Goal: Check status: Check status

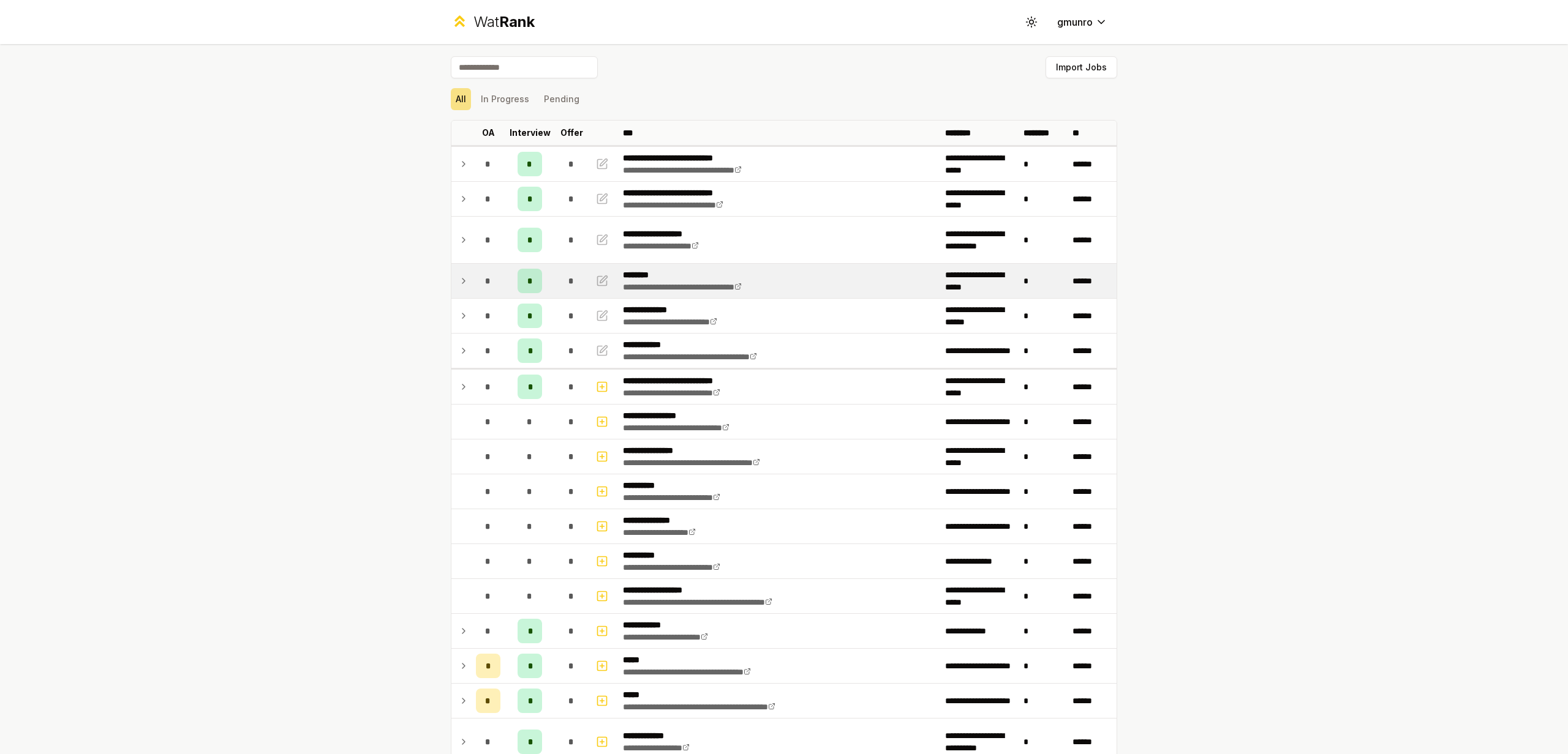
click at [463, 283] on icon at bounding box center [464, 281] width 10 height 15
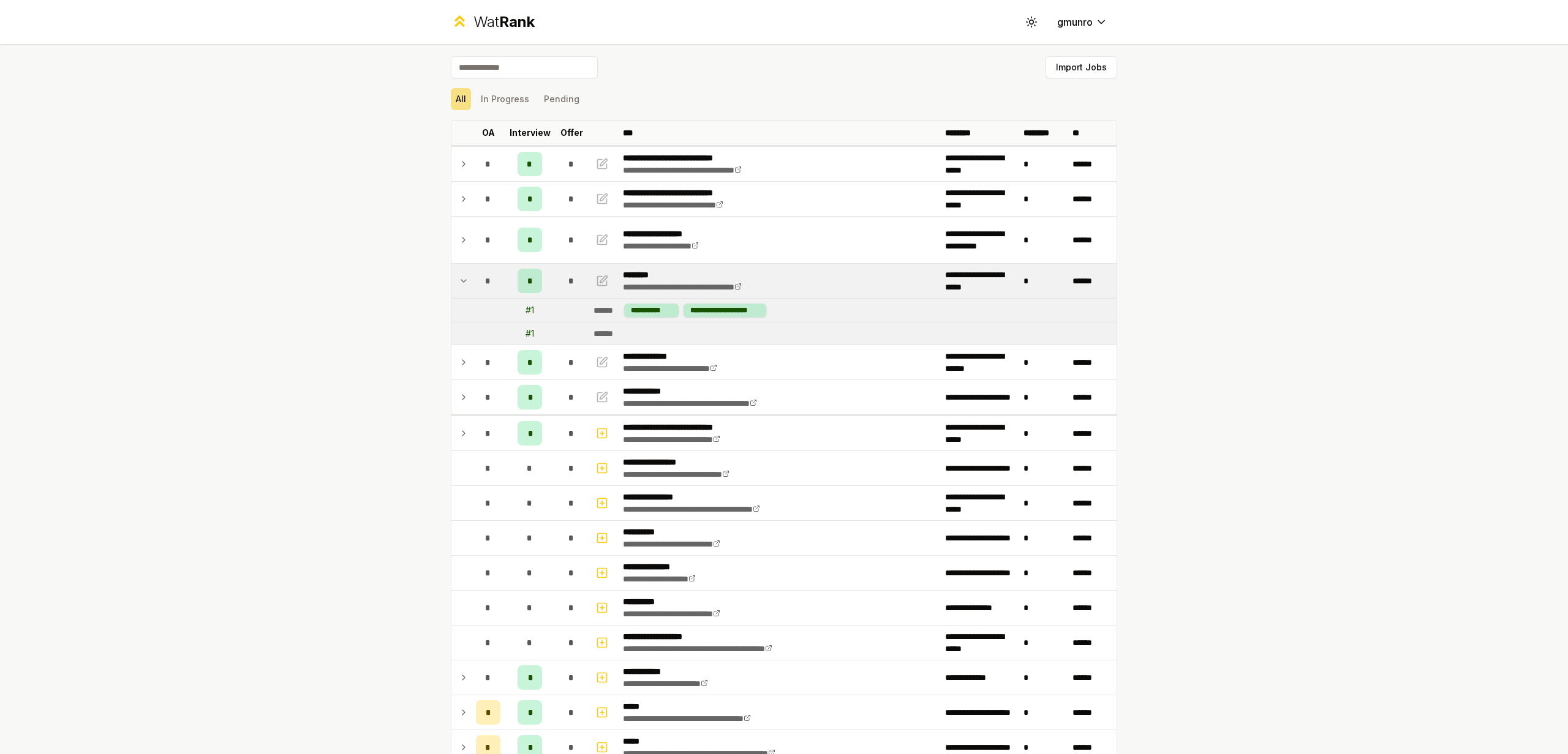
click at [464, 269] on td at bounding box center [461, 281] width 19 height 34
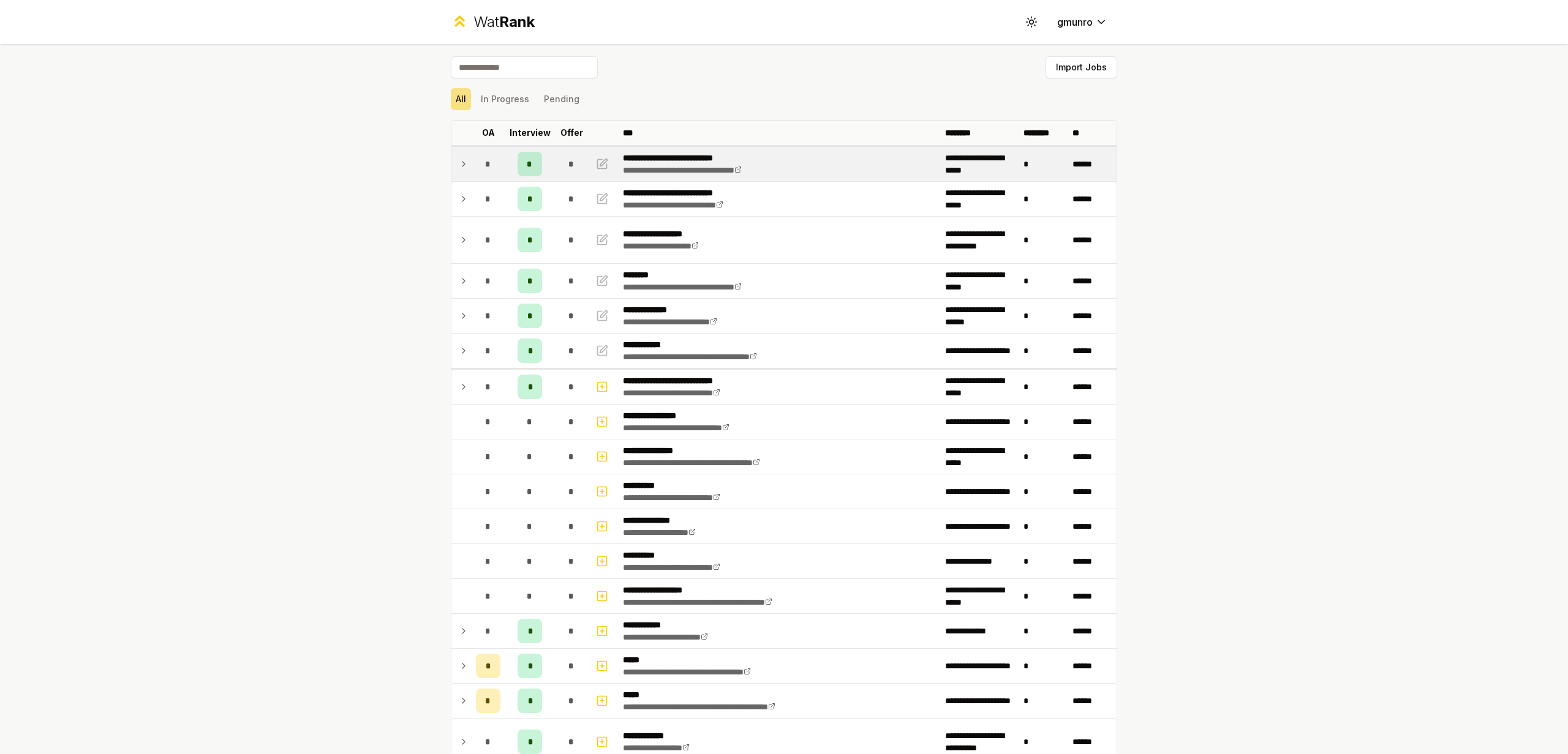
click at [463, 162] on icon at bounding box center [464, 165] width 10 height 15
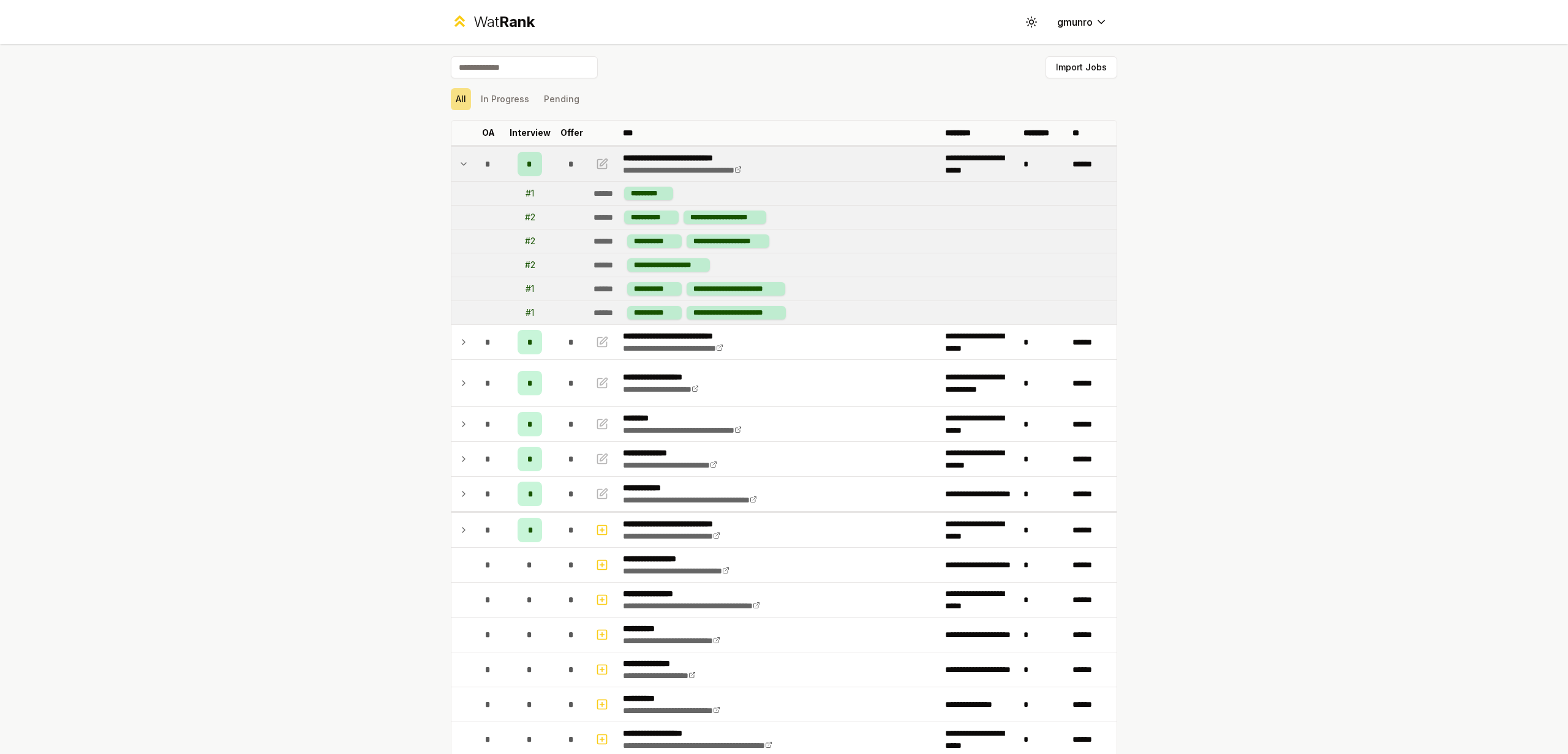
click at [462, 164] on icon at bounding box center [464, 164] width 5 height 3
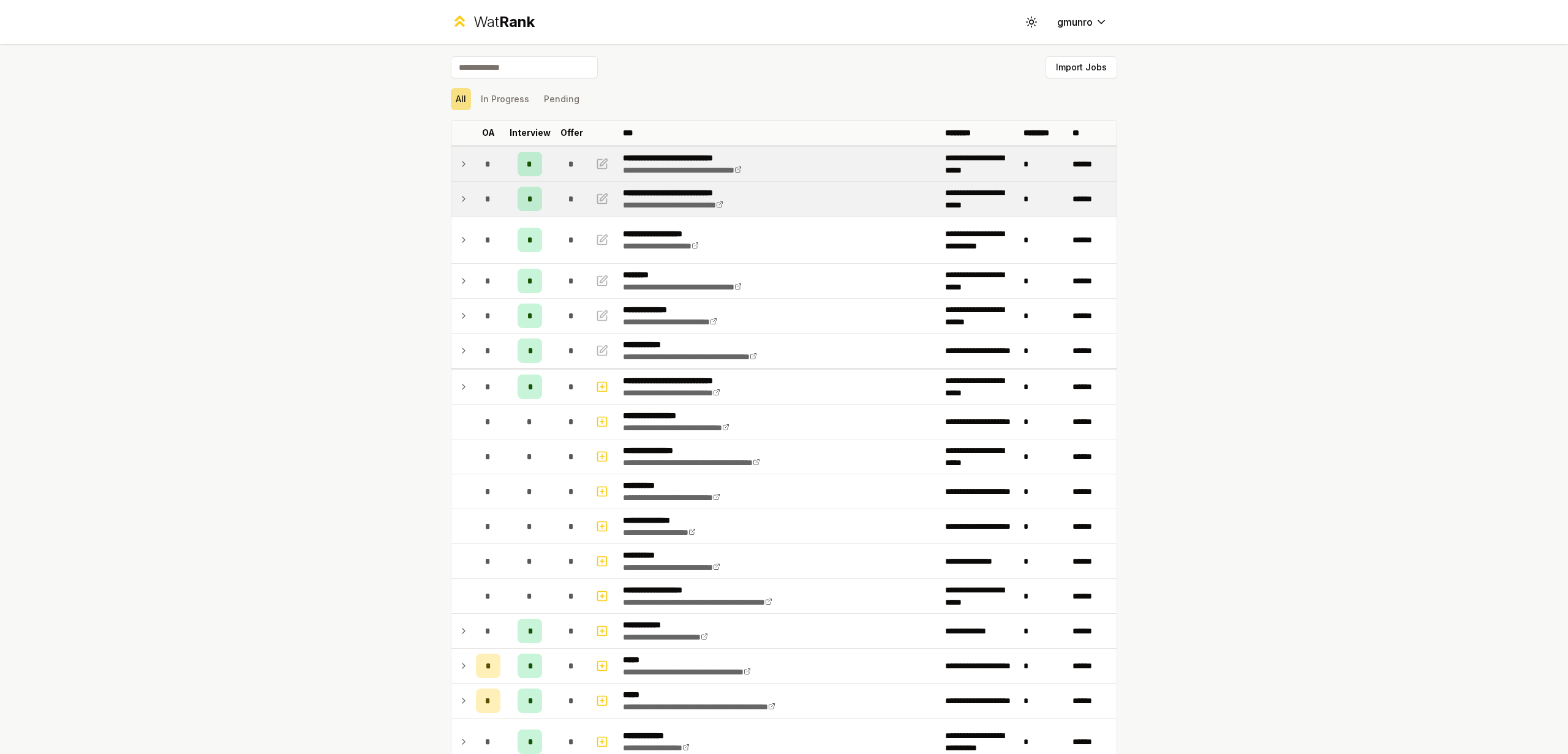
click at [456, 189] on td at bounding box center [461, 199] width 19 height 34
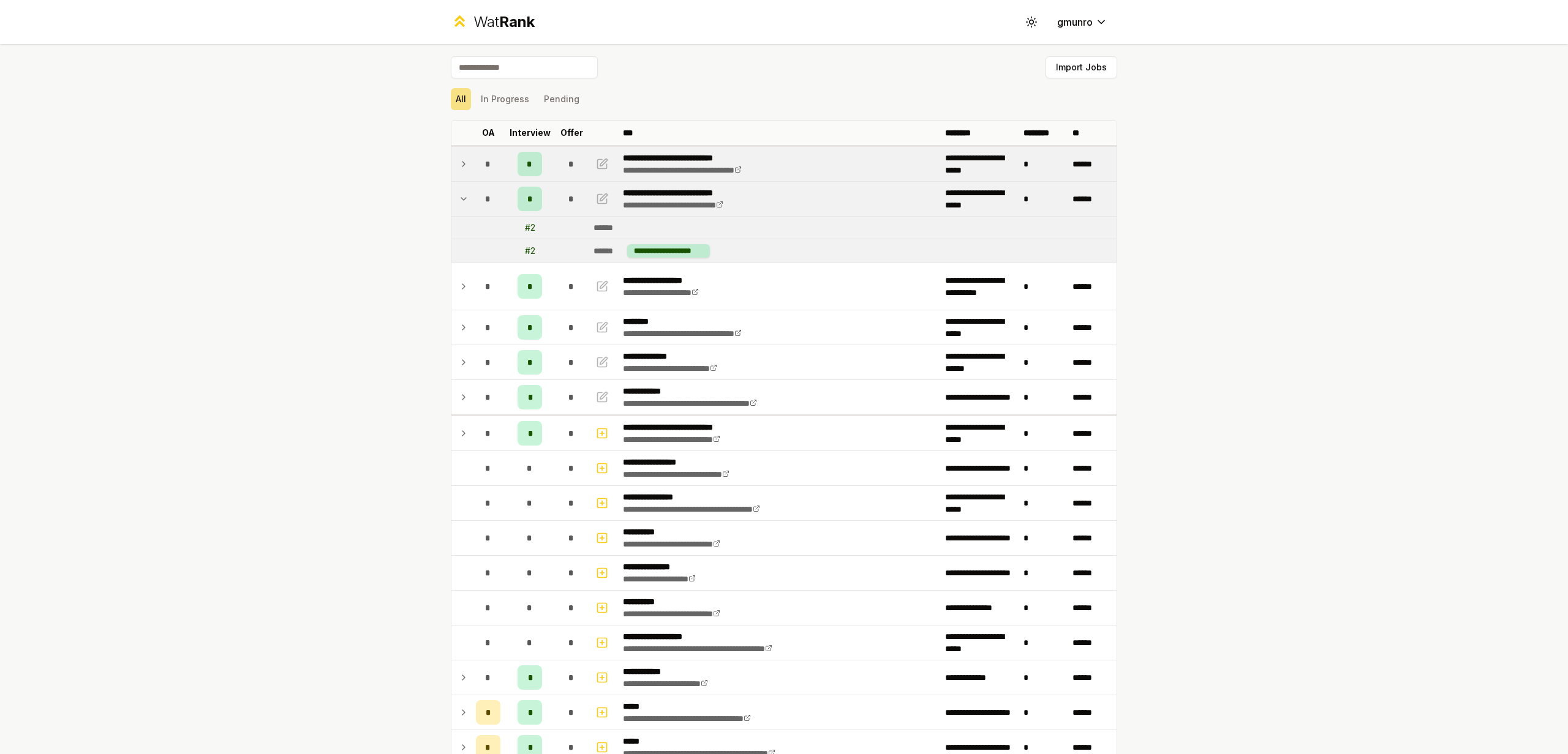
click at [457, 191] on td at bounding box center [461, 199] width 19 height 34
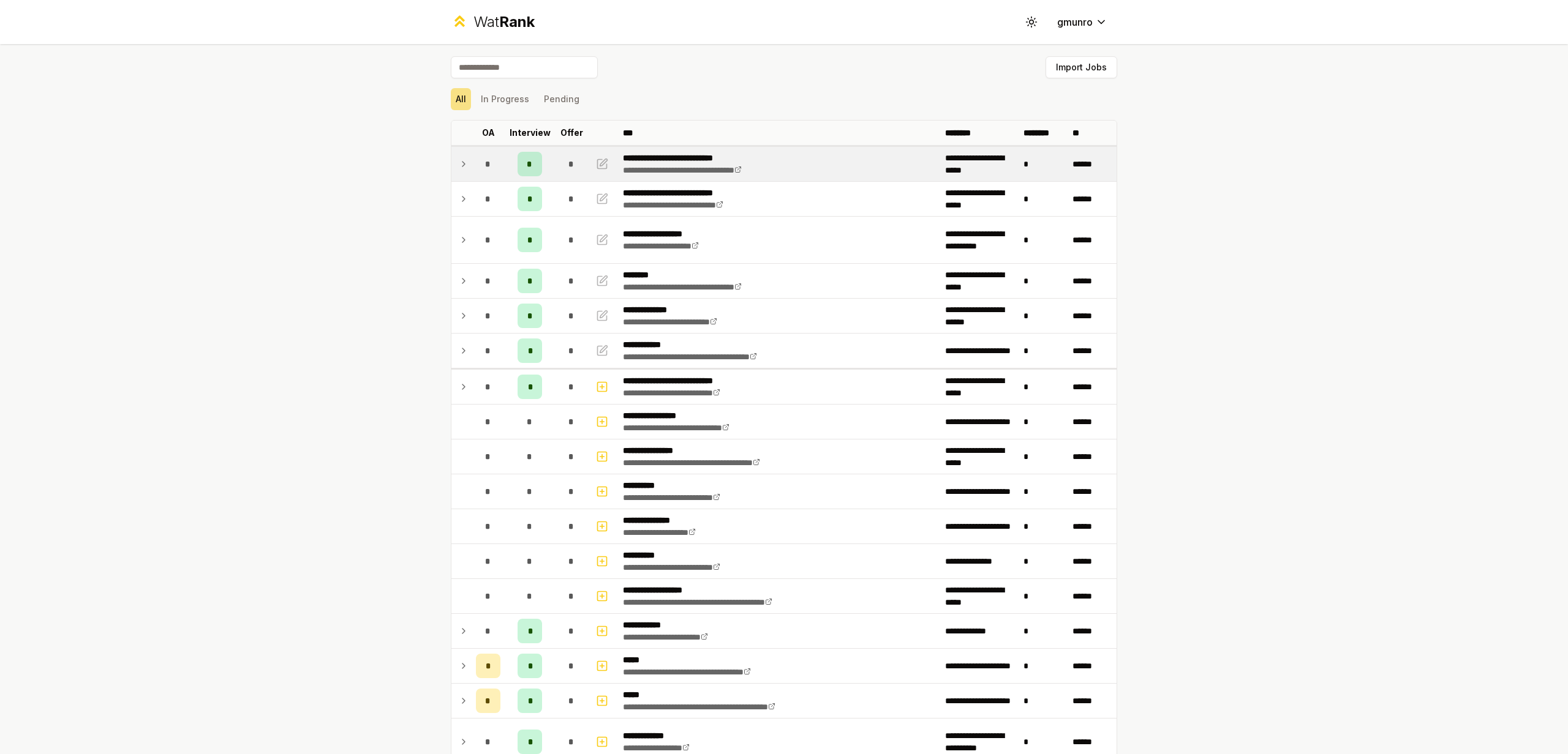
click at [464, 288] on icon at bounding box center [464, 281] width 10 height 15
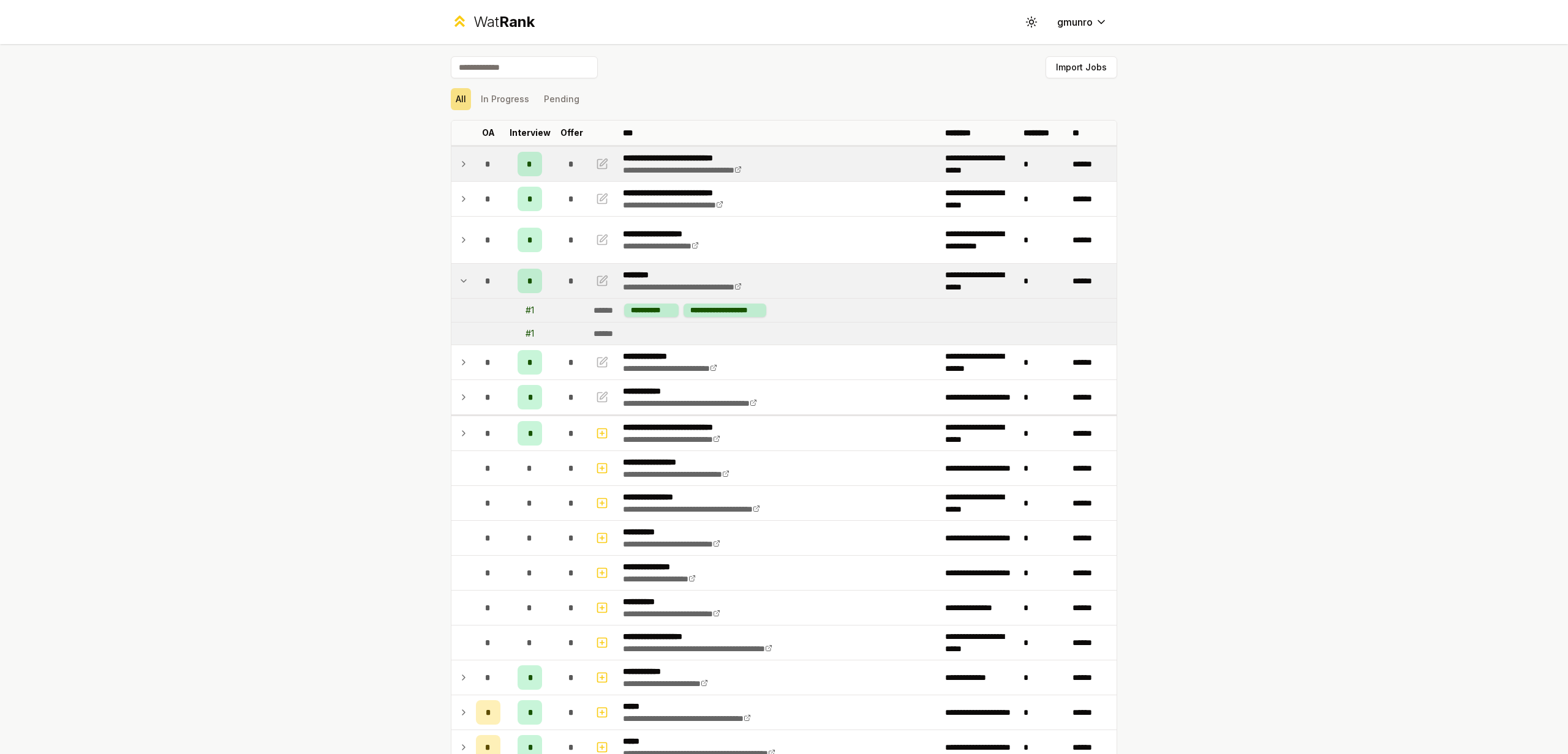
click at [464, 288] on icon at bounding box center [464, 281] width 10 height 15
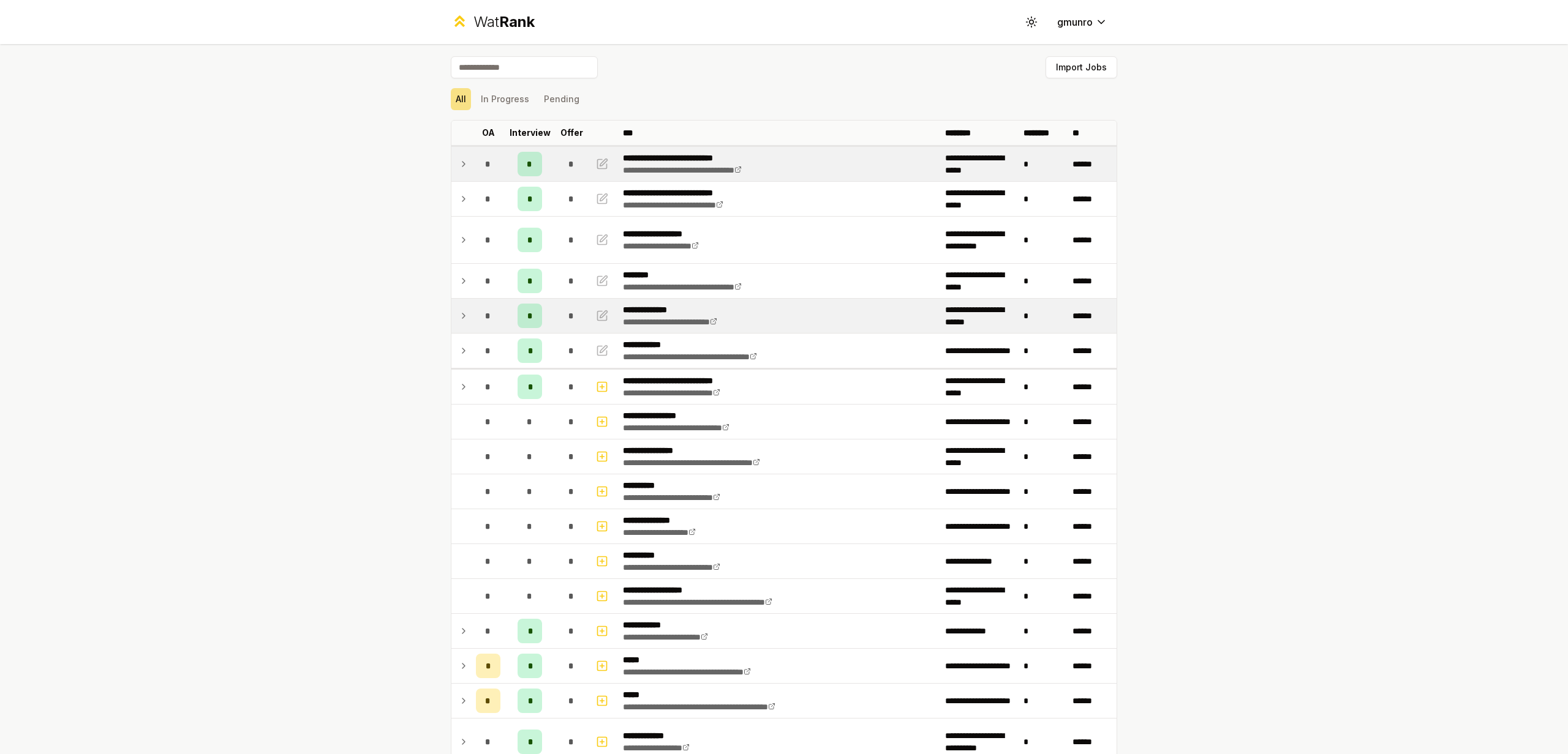
click at [467, 317] on icon at bounding box center [464, 316] width 10 height 15
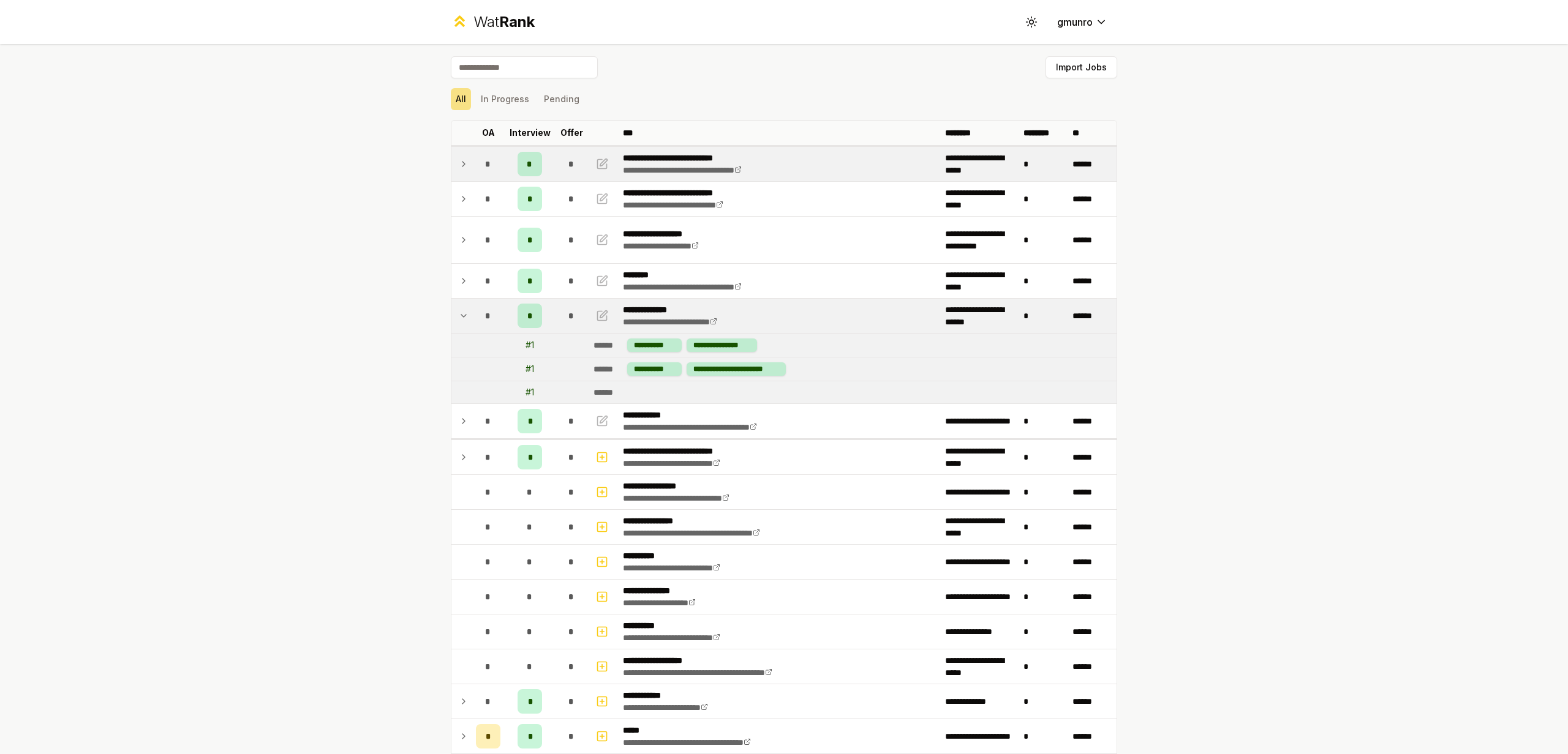
click at [468, 316] on icon at bounding box center [464, 316] width 10 height 15
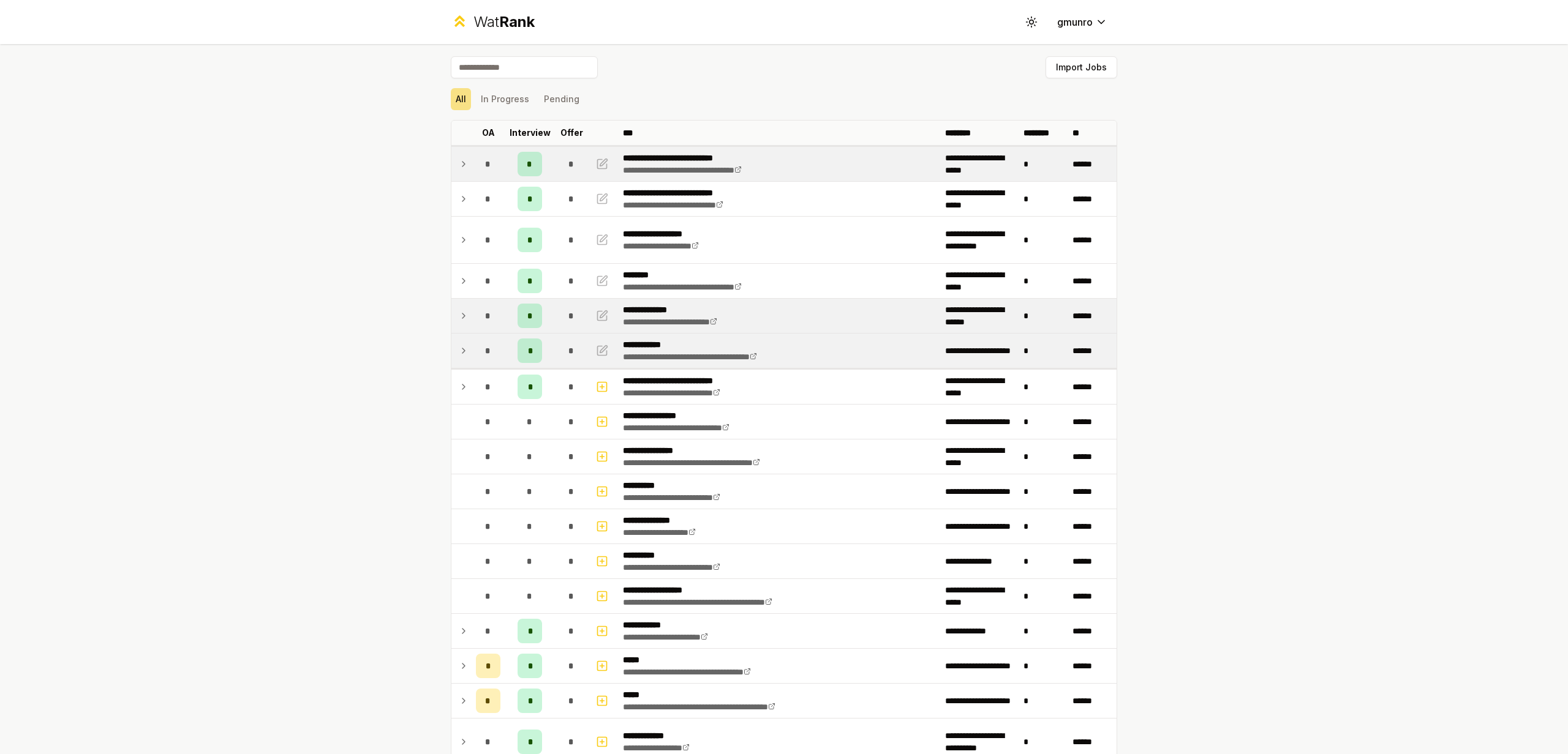
click at [466, 357] on icon at bounding box center [464, 351] width 10 height 15
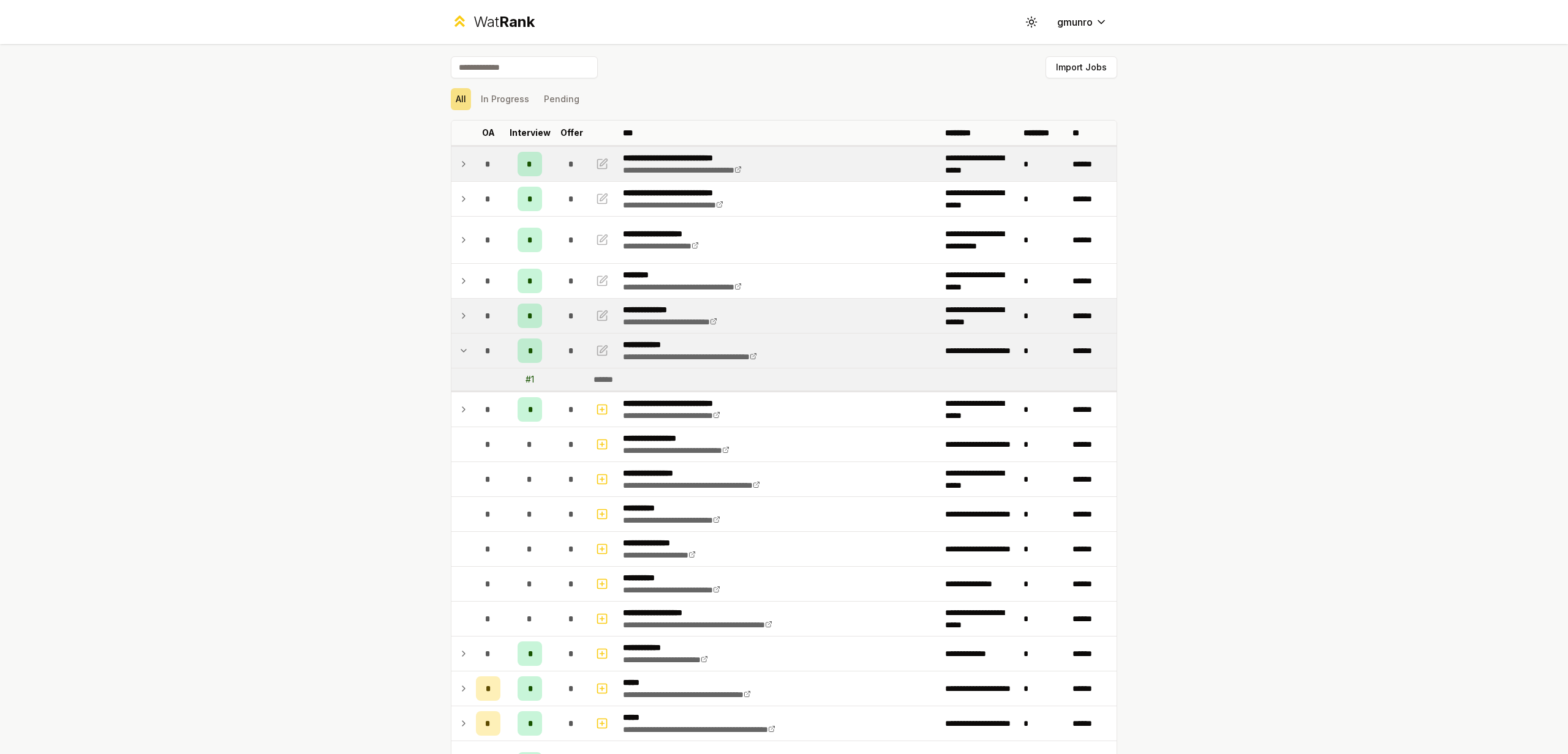
click at [466, 357] on icon at bounding box center [464, 351] width 10 height 15
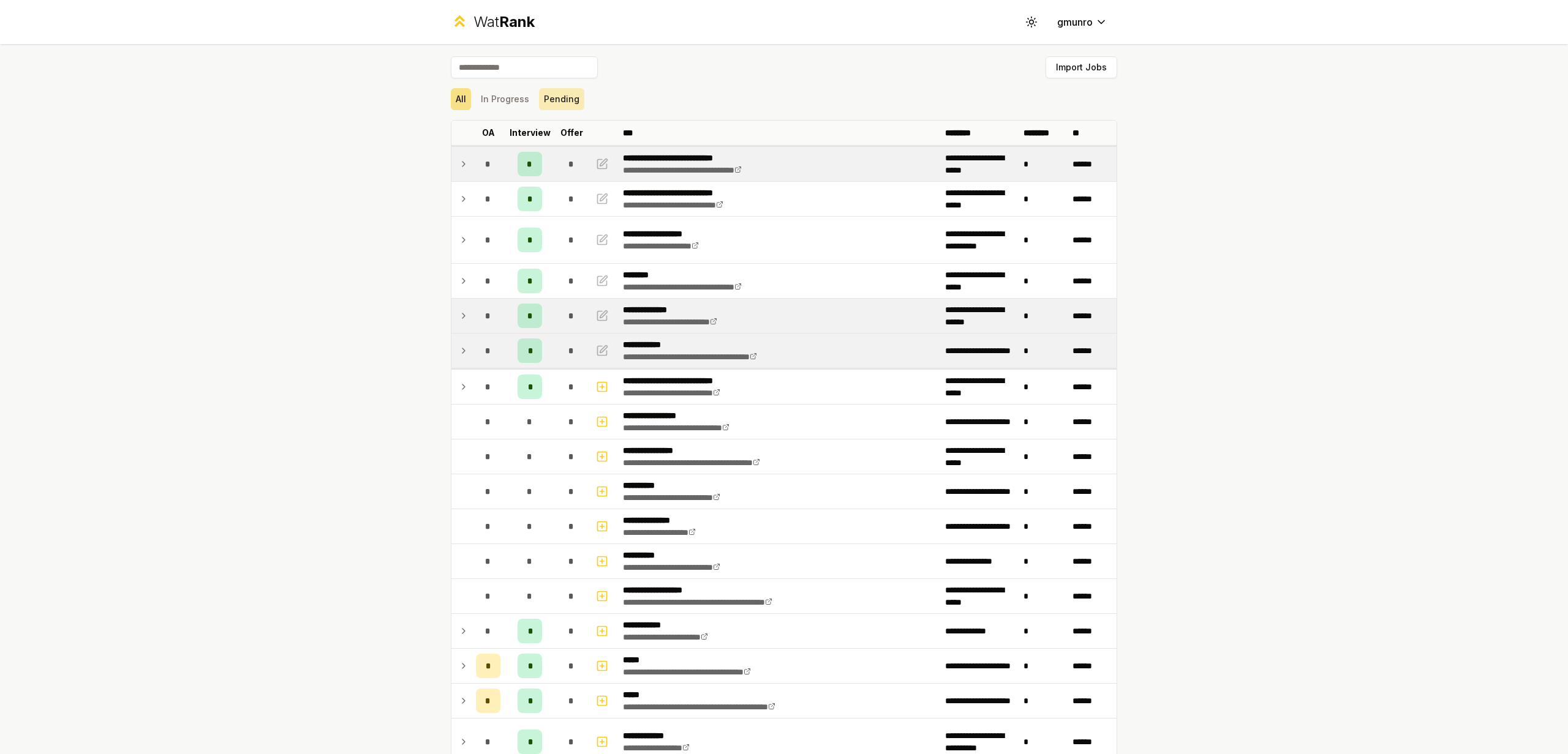
click at [559, 95] on button "Pending" at bounding box center [562, 99] width 45 height 22
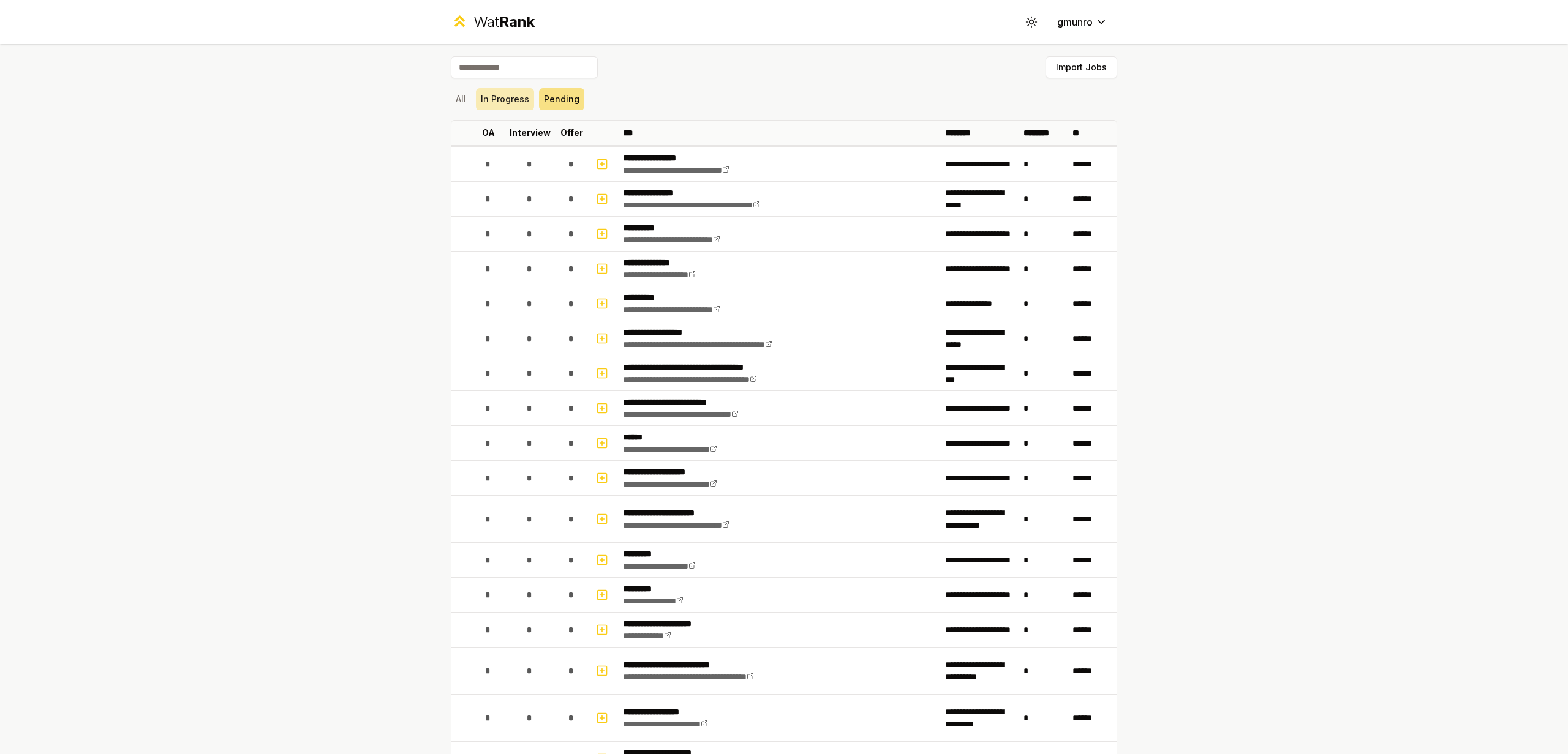
click at [520, 99] on button "In Progress" at bounding box center [505, 99] width 59 height 22
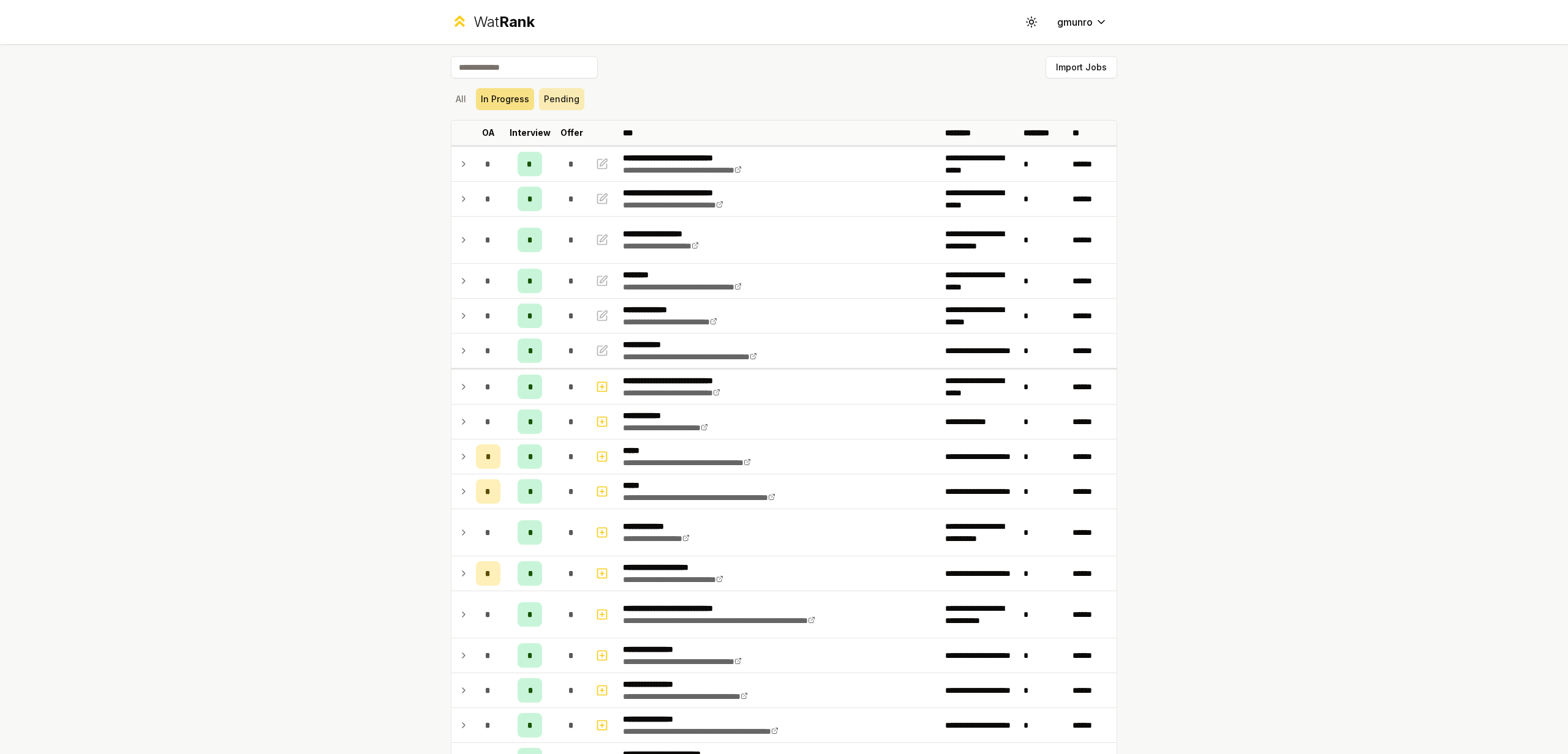
click at [566, 106] on button "Pending" at bounding box center [562, 99] width 45 height 22
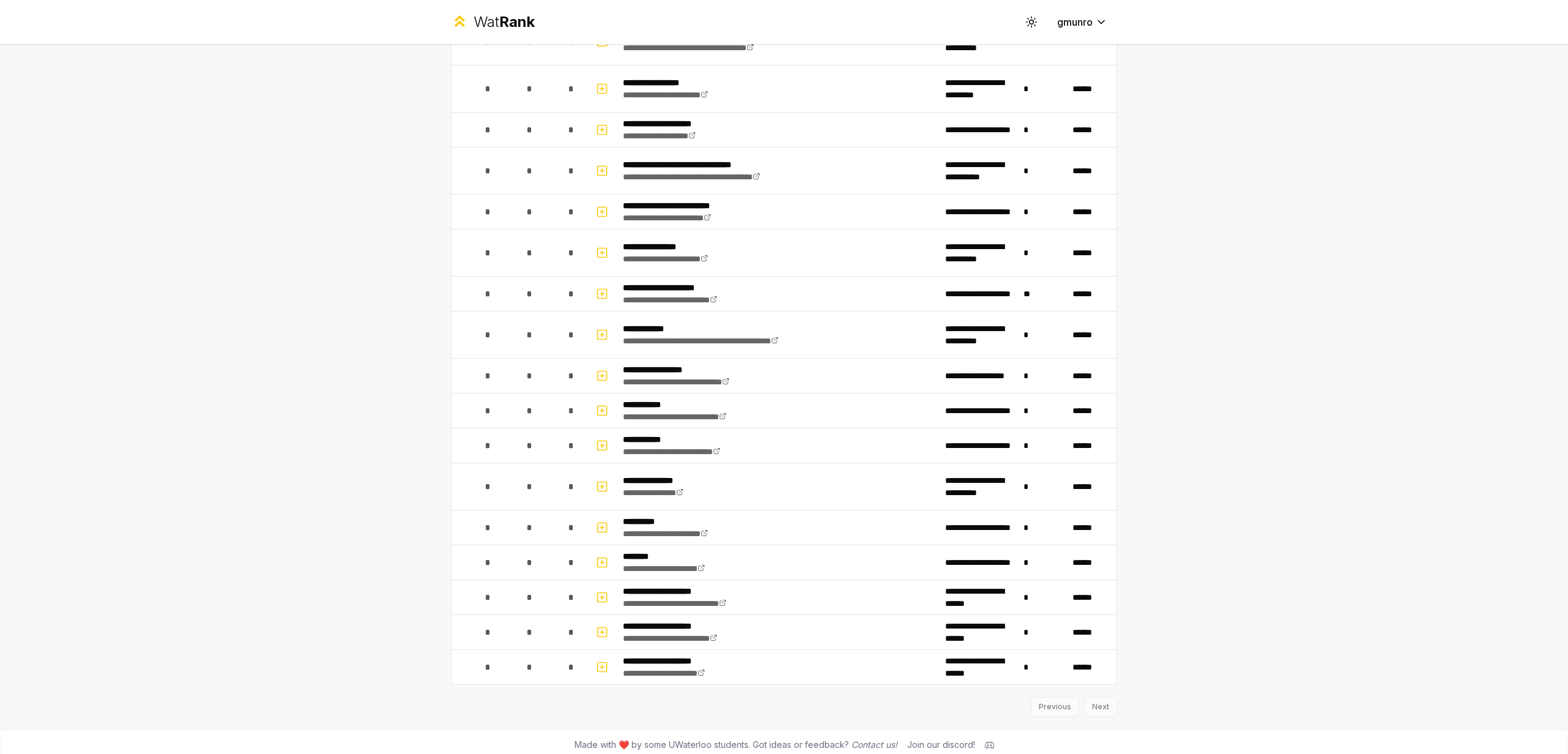
scroll to position [636, 0]
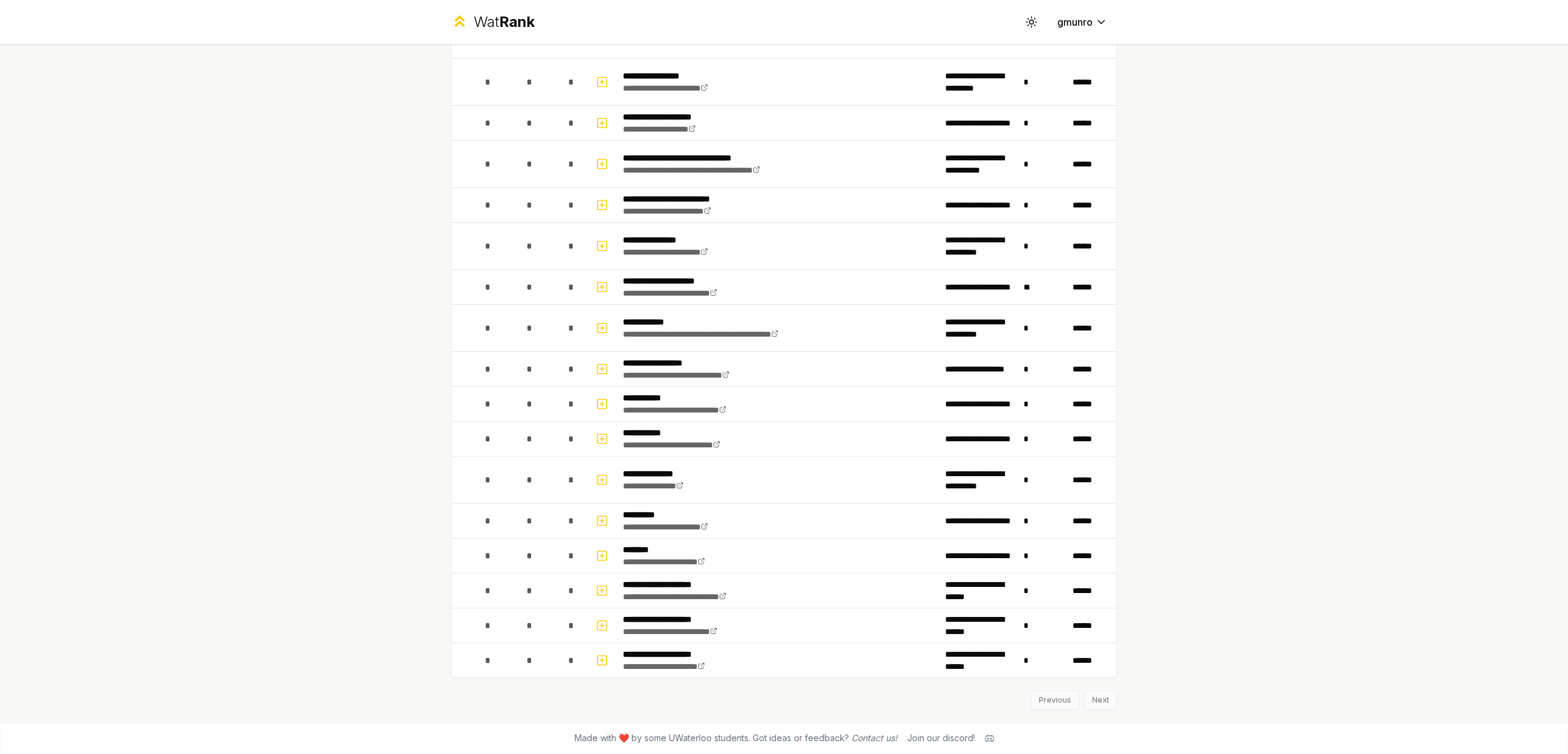
click at [1387, 469] on div "**********" at bounding box center [784, 377] width 1568 height 754
